Goal: Browse casually

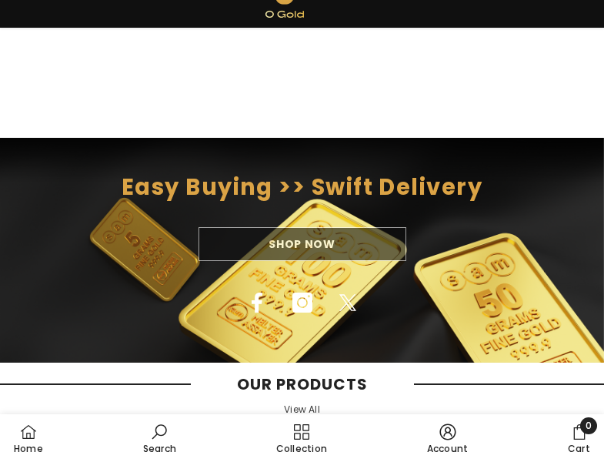
scroll to position [1688, 0]
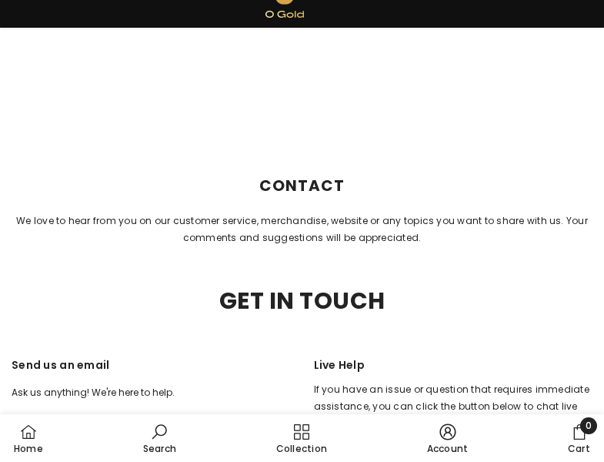
scroll to position [1739, 0]
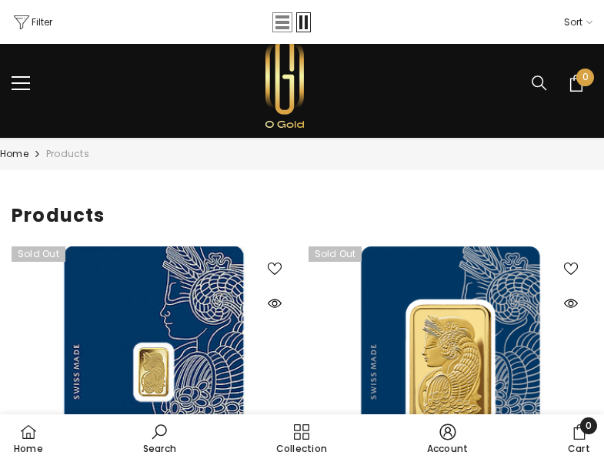
scroll to position [3221, 0]
